Goal: Register for event/course

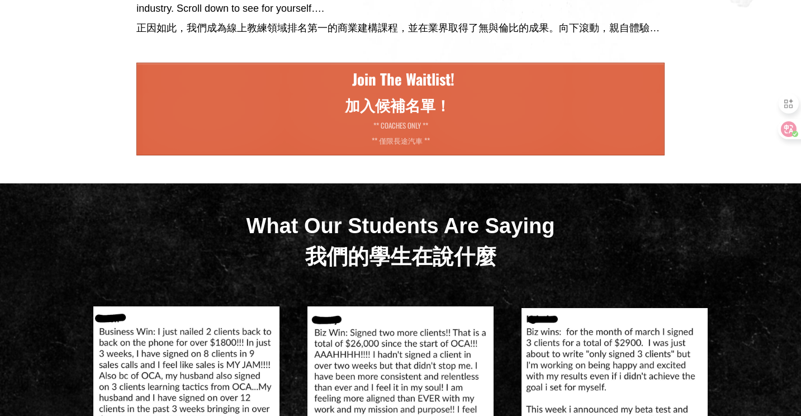
scroll to position [4032, 0]
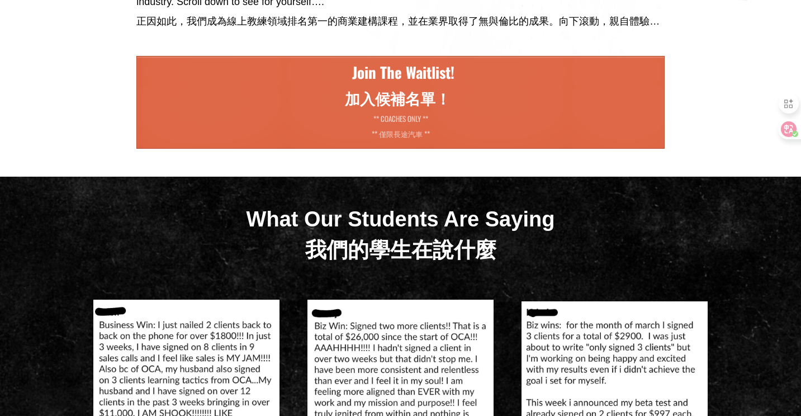
click at [528, 143] on span "** COACHES ONLY ** ** 僅限長途汽車 **" at bounding box center [400, 128] width 499 height 30
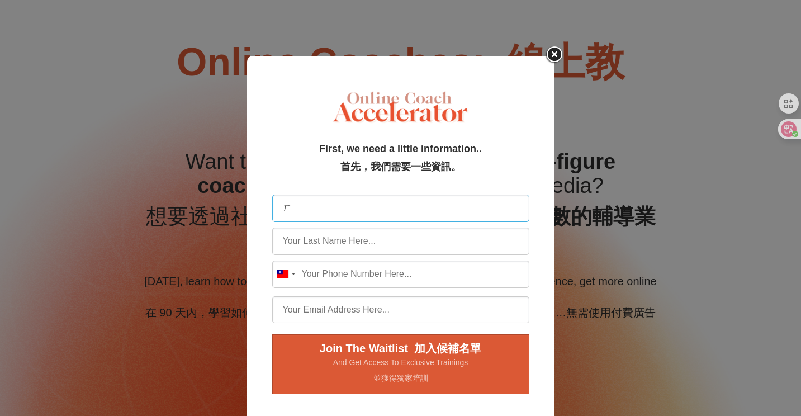
type input "ㄑ"
type input "ching"
type input "chang"
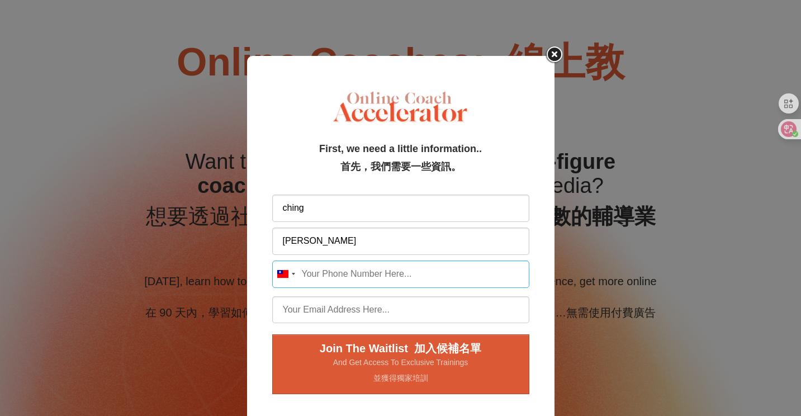
type input "9"
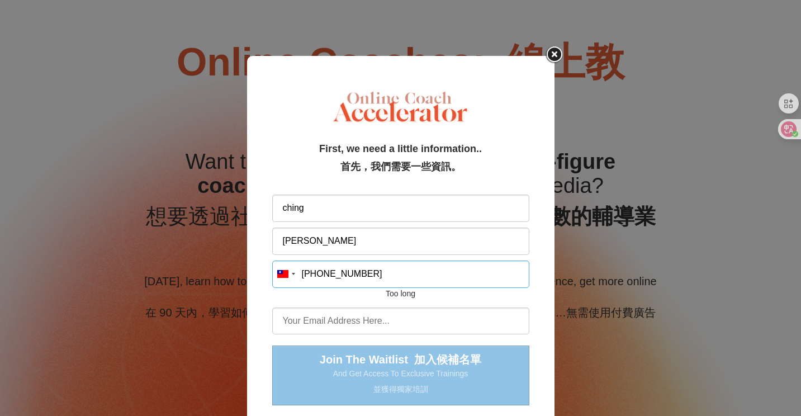
type input "+886 886939360020"
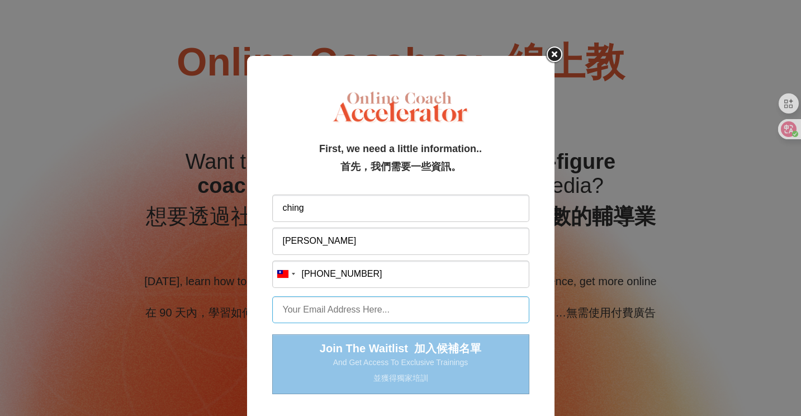
drag, startPoint x: 340, startPoint y: 306, endPoint x: 340, endPoint y: 273, distance: 33.5
click at [340, 306] on input "email" at bounding box center [400, 309] width 257 height 27
type input "j71460@gmail.com"
click at [340, 357] on div "Join The Waitlist 加入候補名單 And Get Access To Exclusive Trainings 並獲得獨家培訓" at bounding box center [400, 364] width 257 height 60
click at [344, 374] on div "Join The Waitlist 加入候補名單 And Get Access To Exclusive Trainings 並獲得獨家培訓" at bounding box center [400, 364] width 257 height 60
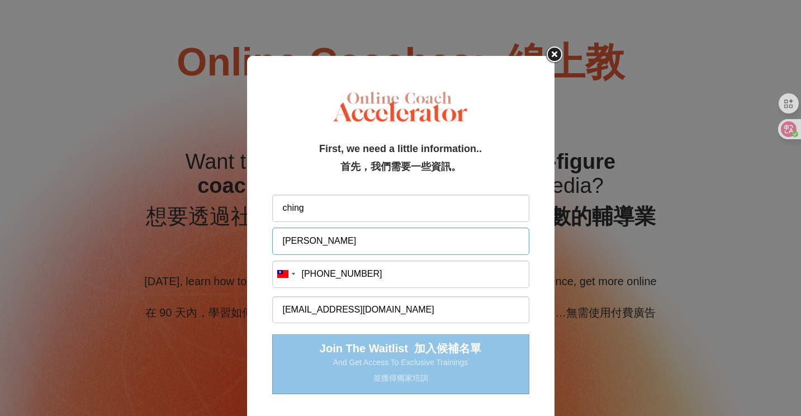
click at [328, 248] on input "last_name" at bounding box center [400, 241] width 257 height 27
type input "chang"
click at [330, 271] on input "phone" at bounding box center [400, 274] width 257 height 27
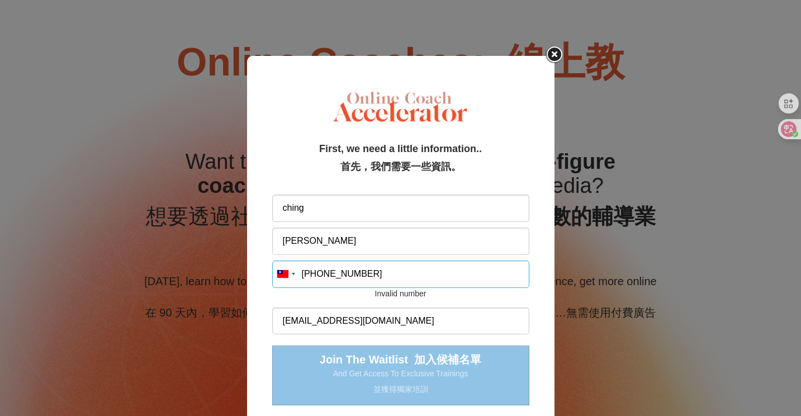
type input "+886 939 360 020"
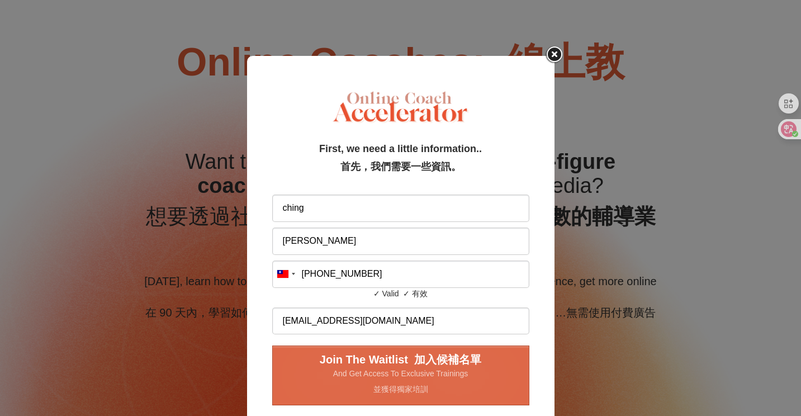
click at [368, 377] on span "And Get Access To Exclusive Trainings 並獲得獨家培訓" at bounding box center [401, 383] width 228 height 31
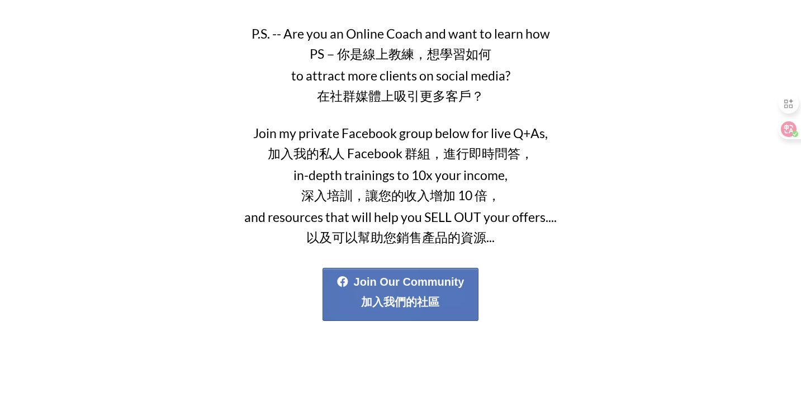
scroll to position [349, 0]
click at [439, 300] on font "加入我們的社區" at bounding box center [400, 302] width 78 height 12
